Goal: Task Accomplishment & Management: Complete application form

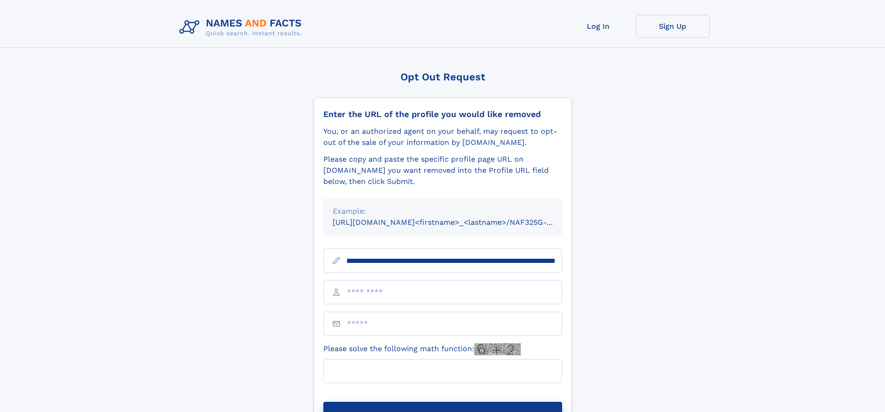
scroll to position [0, 115]
type input "**********"
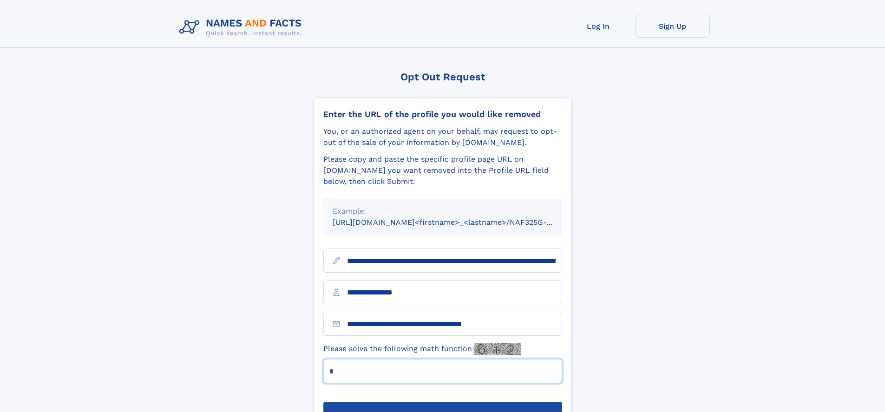
type input "*"
click at [442, 402] on button "Submit Opt Out Request" at bounding box center [442, 417] width 239 height 30
